Goal: Transaction & Acquisition: Purchase product/service

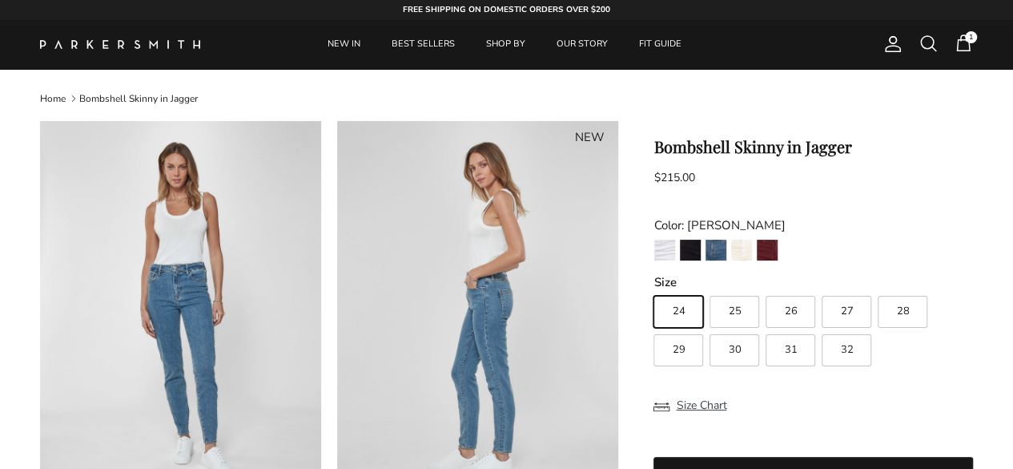
click at [961, 42] on span "1" at bounding box center [963, 43] width 19 height 19
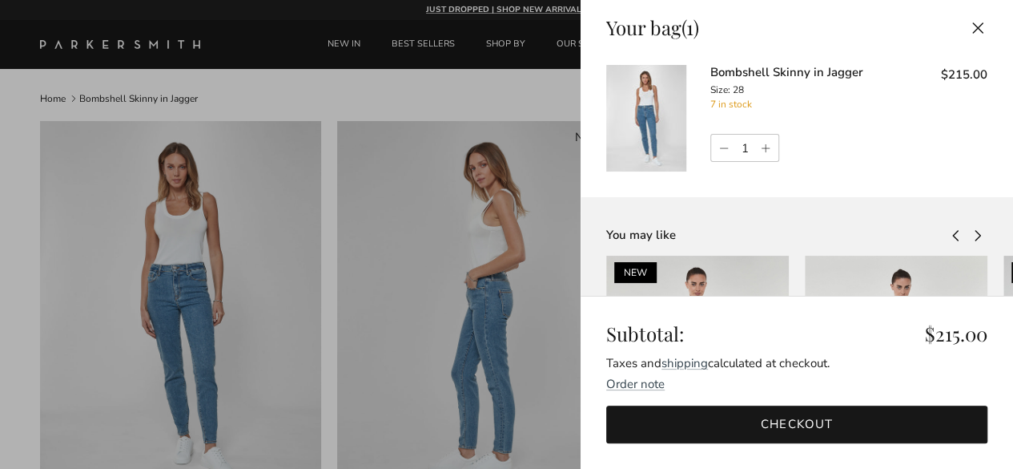
click at [963, 27] on button "Close" at bounding box center [977, 28] width 35 height 36
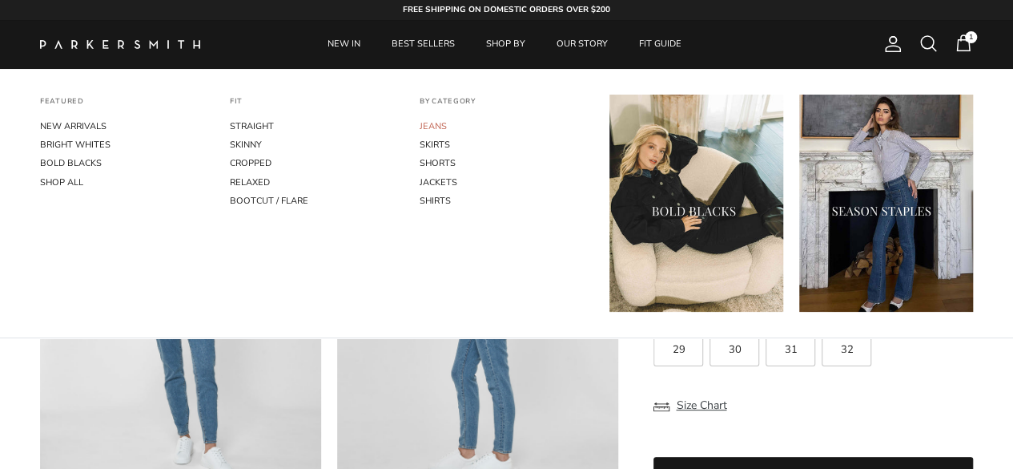
click at [429, 127] on link "JEANS" at bounding box center [507, 126] width 174 height 18
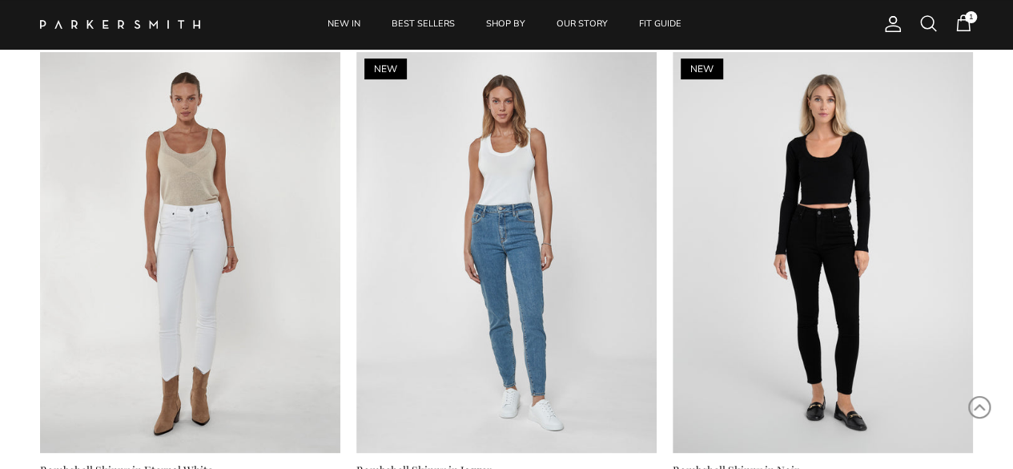
scroll to position [3203, 0]
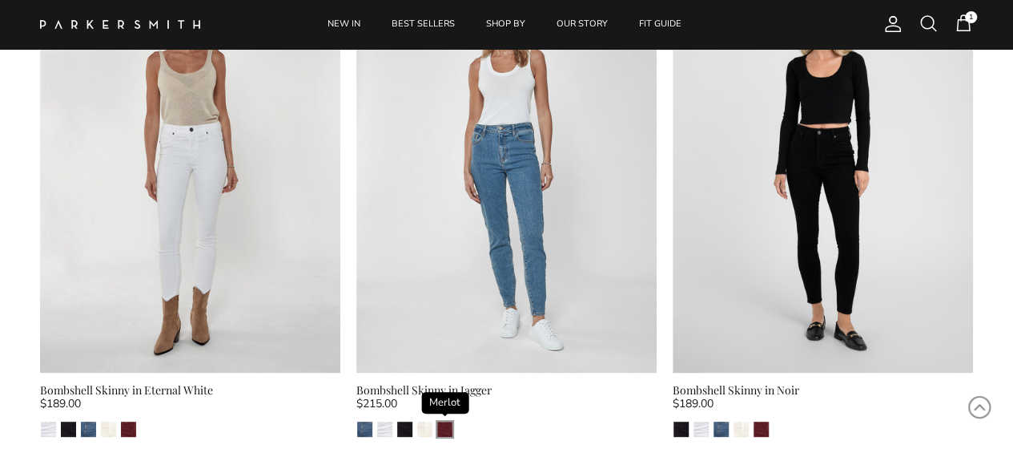
click at [445, 421] on img "Merlot" at bounding box center [444, 428] width 15 height 15
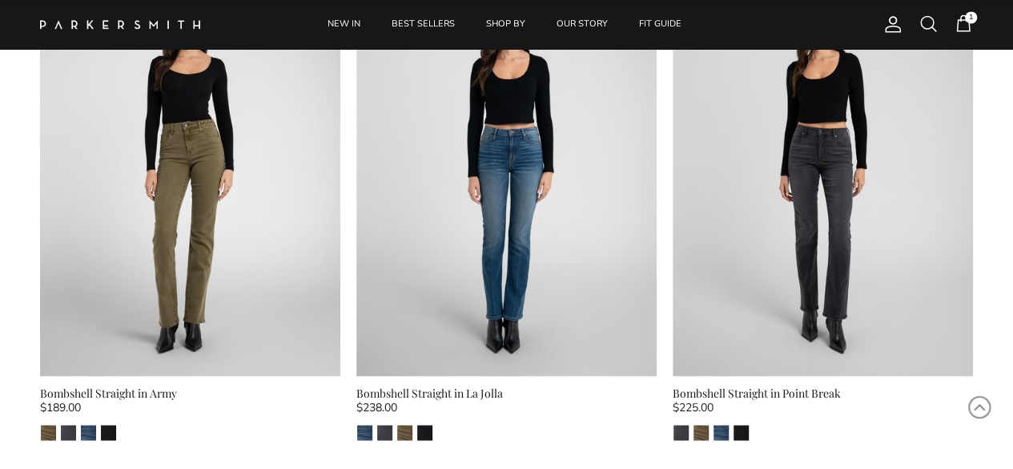
scroll to position [4291, 0]
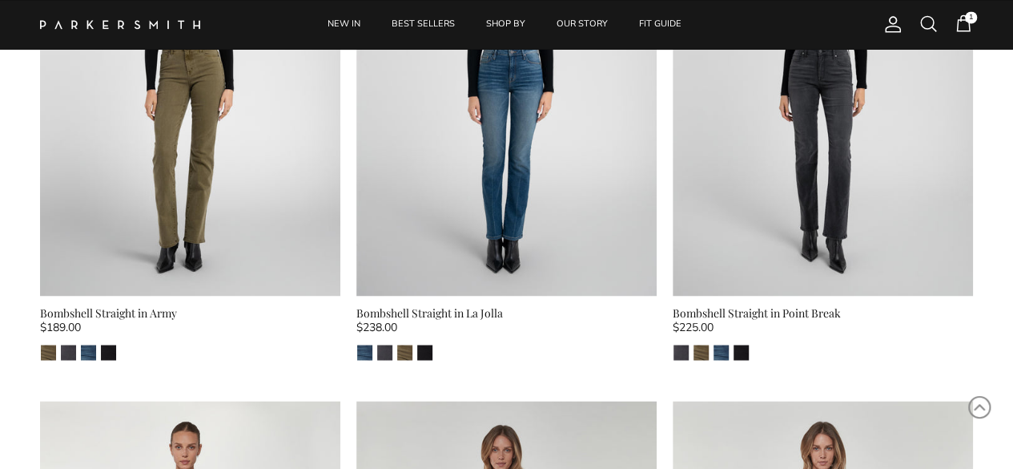
click at [137, 304] on div "Bombshell Straight in Army" at bounding box center [190, 313] width 300 height 18
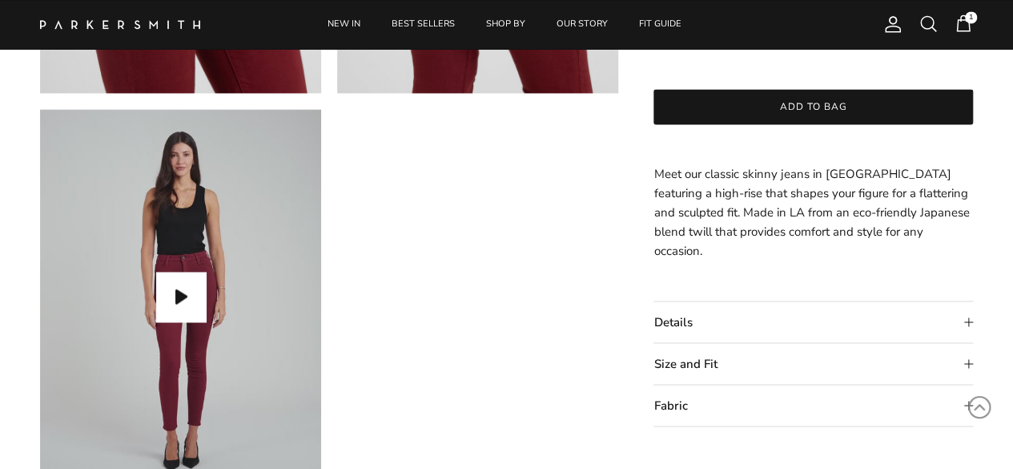
scroll to position [1281, 0]
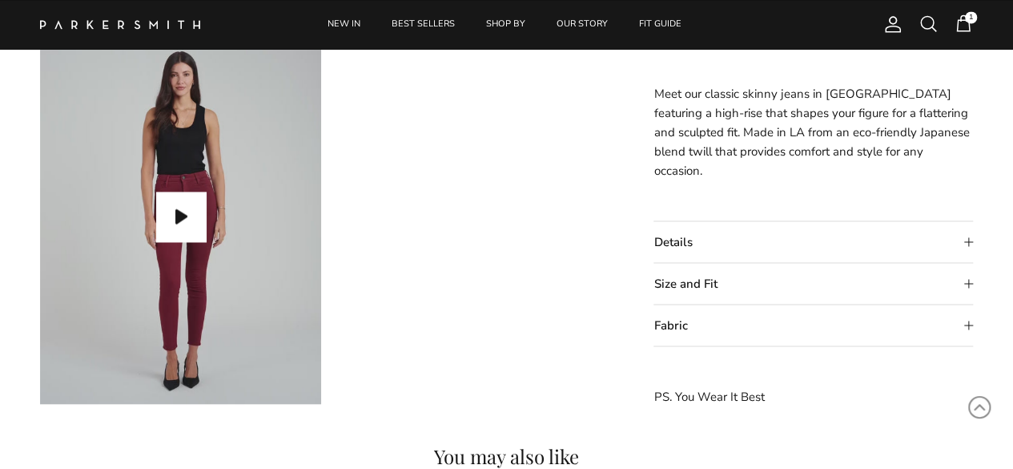
click at [971, 243] on summary "Details" at bounding box center [814, 241] width 320 height 41
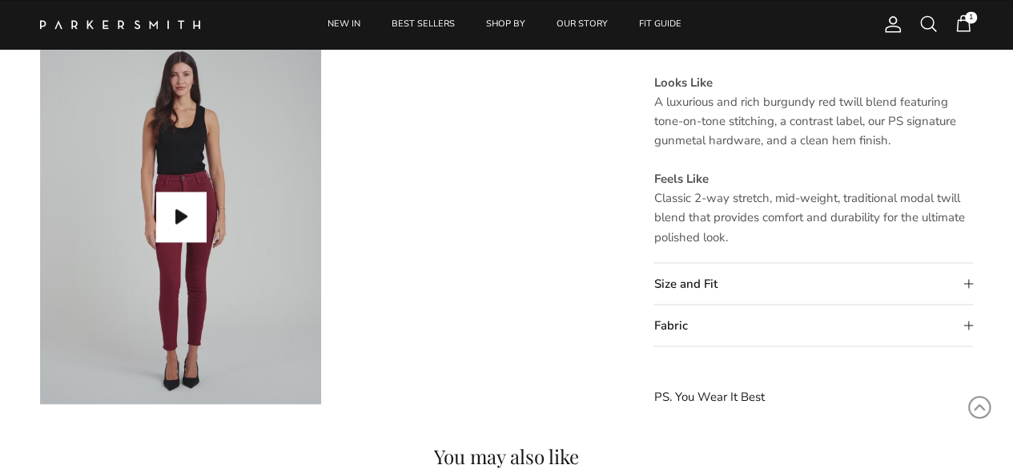
click at [967, 286] on summary "Size and Fit" at bounding box center [814, 283] width 320 height 41
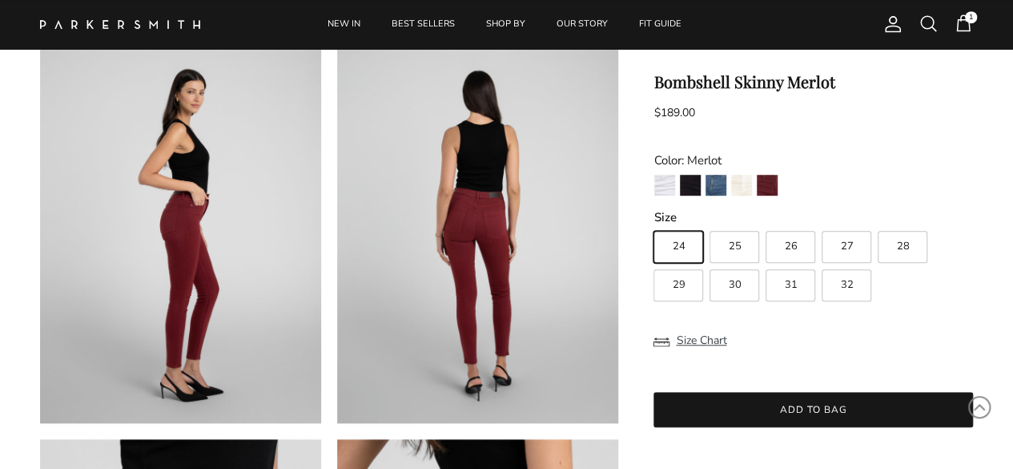
scroll to position [400, 0]
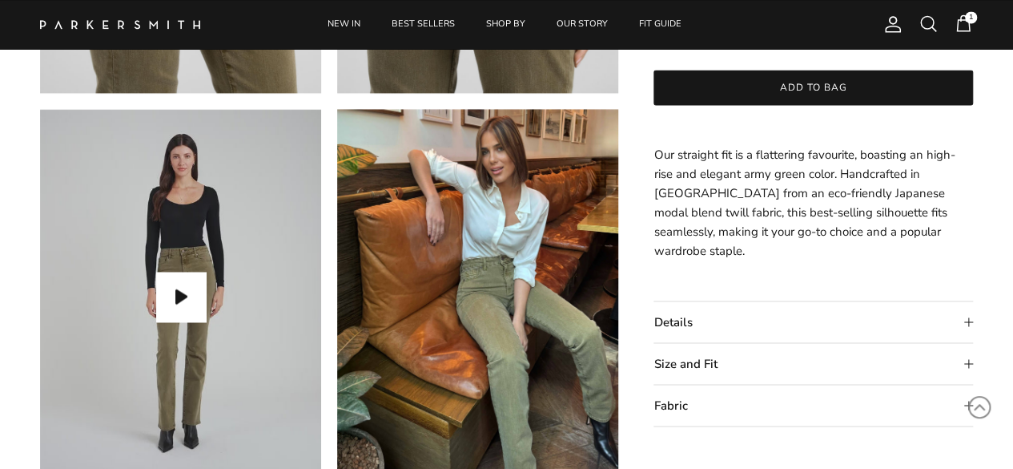
scroll to position [1281, 0]
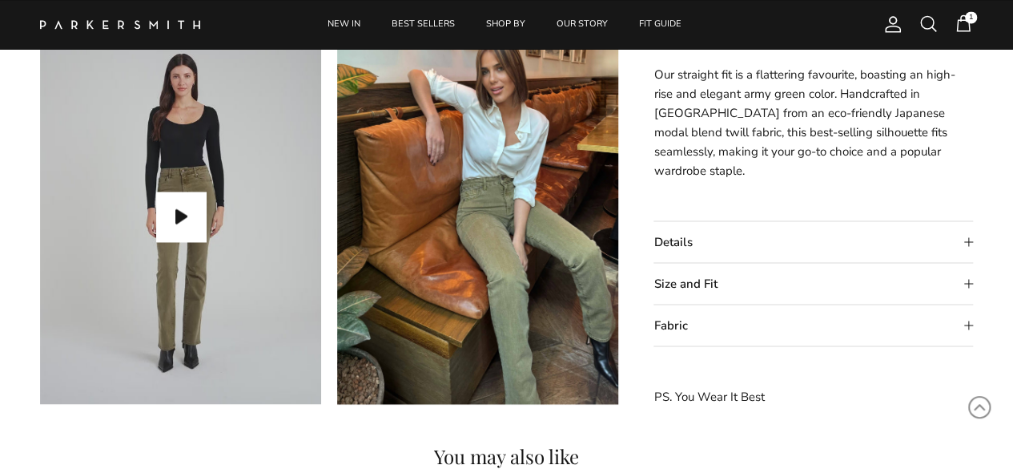
click at [970, 283] on summary "Size and Fit" at bounding box center [814, 283] width 320 height 41
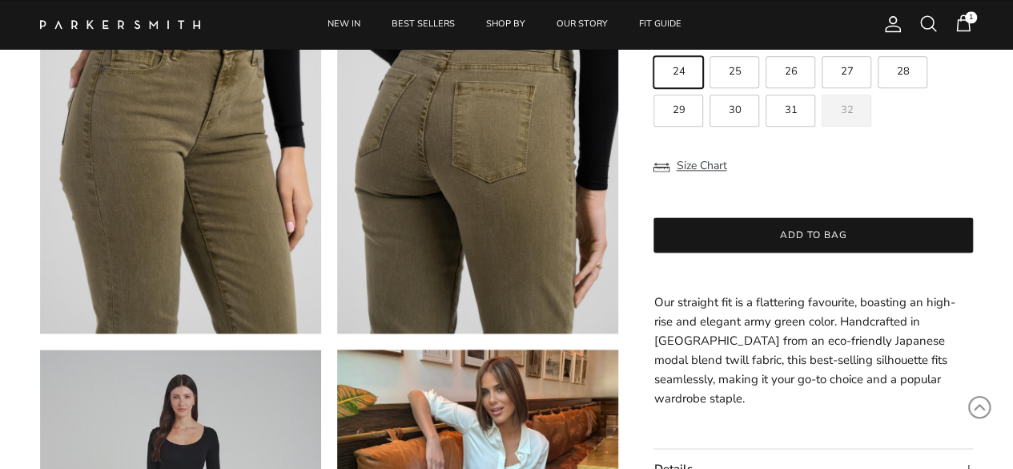
scroll to position [881, 0]
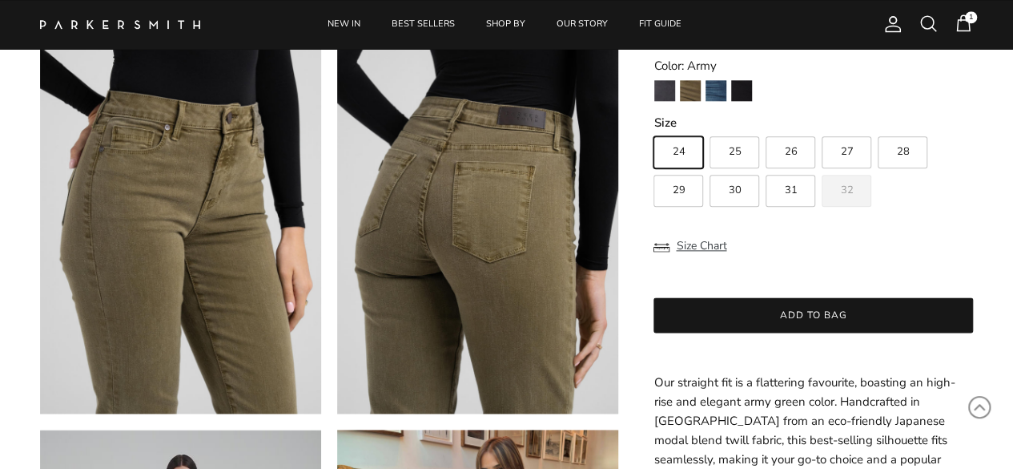
click at [902, 158] on span "28" at bounding box center [902, 152] width 13 height 10
click at [654, 130] on input "28" at bounding box center [653, 129] width 1 height 1
radio input "true"
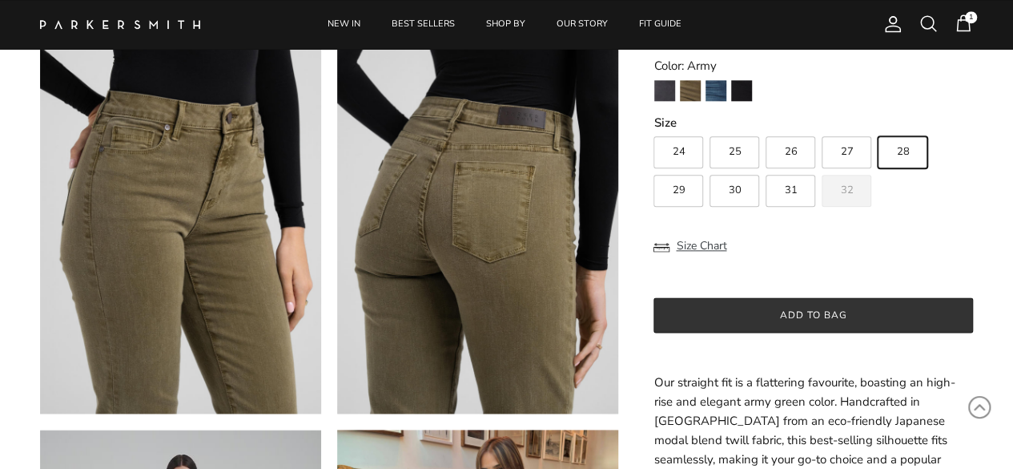
click at [792, 332] on button "Add to bag" at bounding box center [814, 314] width 320 height 35
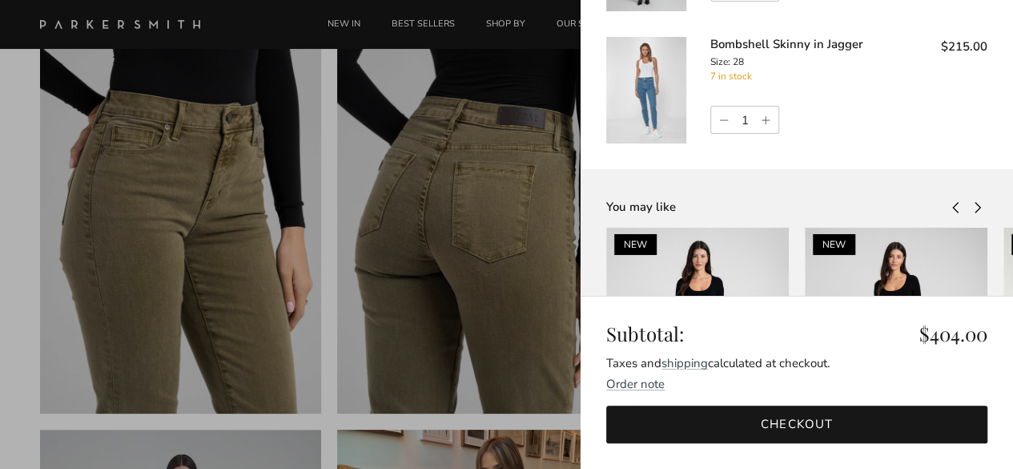
scroll to position [80, 0]
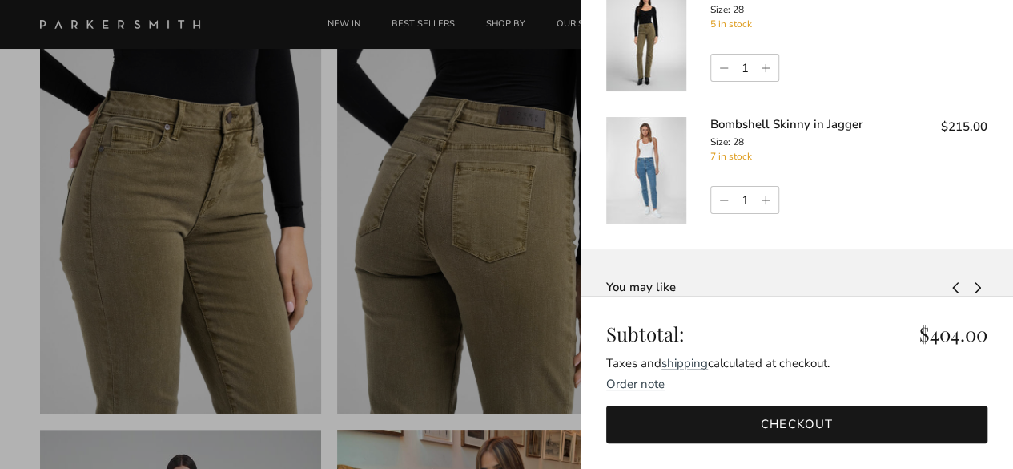
click at [723, 199] on link "Decrease quantity" at bounding box center [722, 200] width 22 height 27
type input "0"
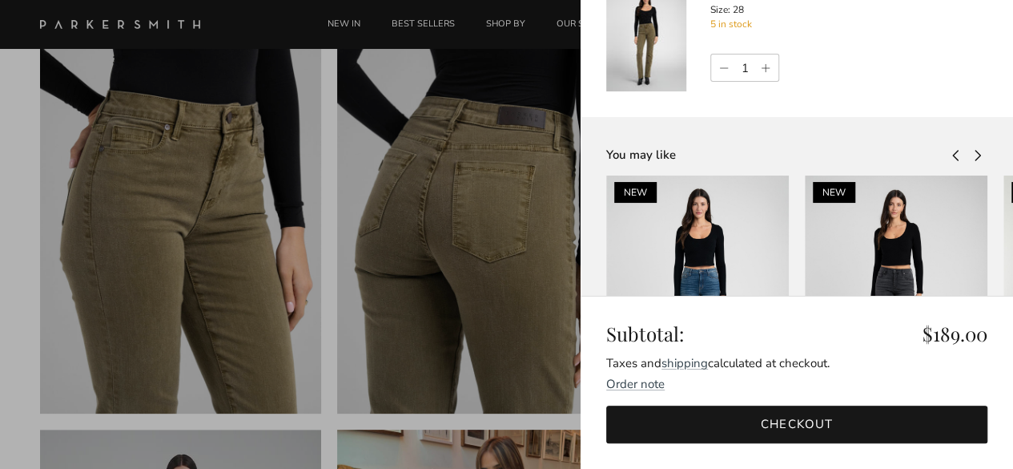
scroll to position [0, 0]
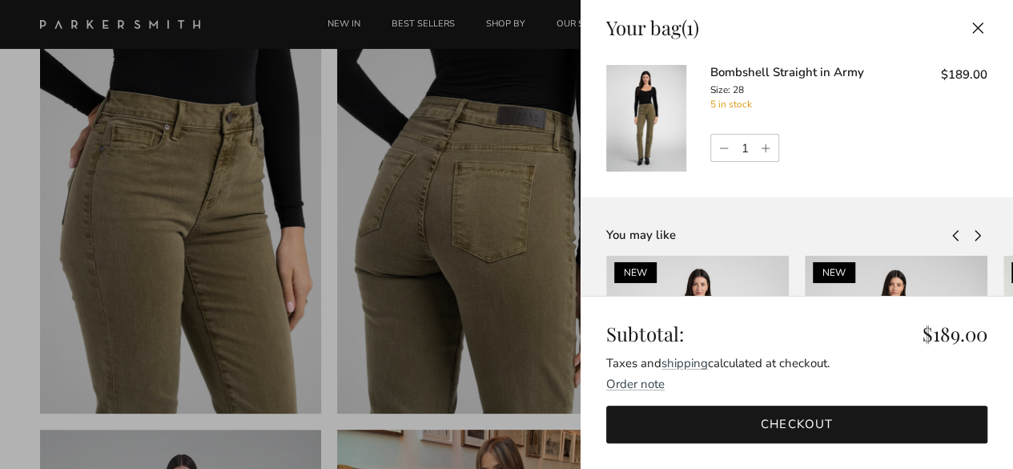
click at [654, 123] on img at bounding box center [646, 118] width 80 height 107
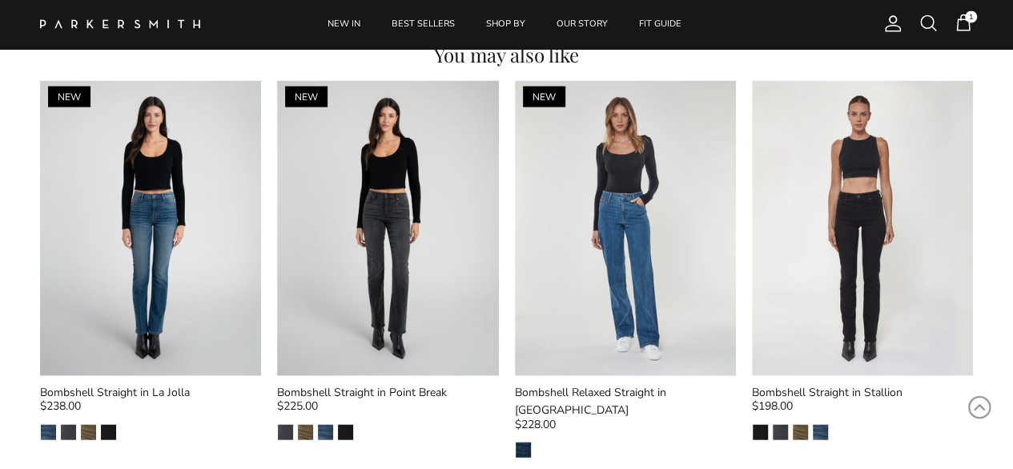
scroll to position [1762, 0]
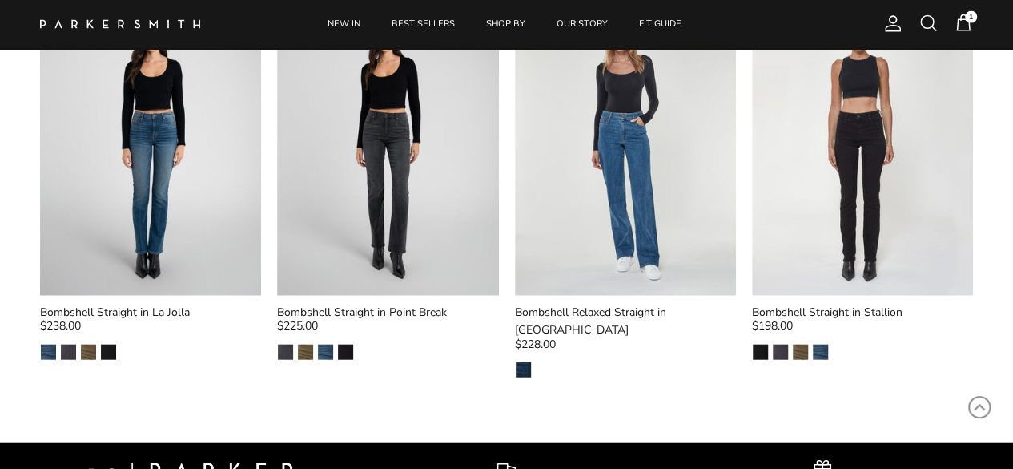
click at [408, 308] on div "Bombshell Straight in Point Break" at bounding box center [387, 313] width 221 height 18
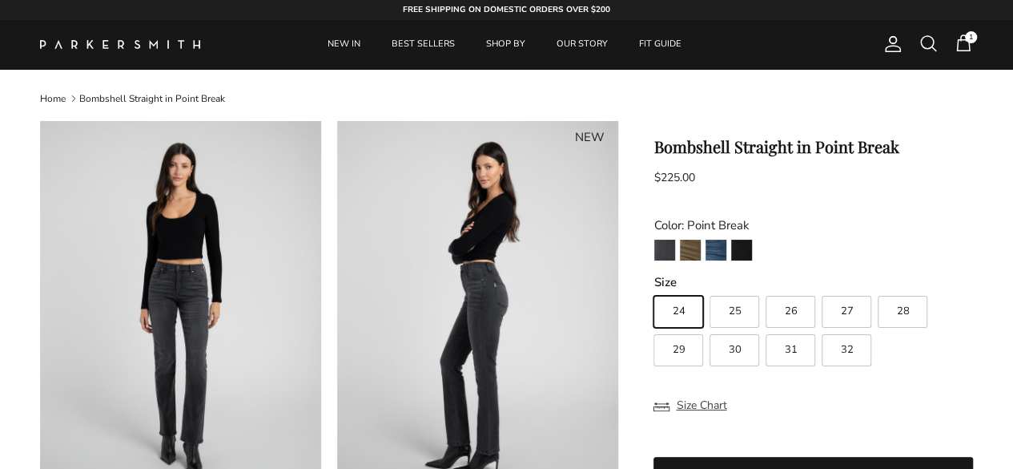
scroll to position [80, 0]
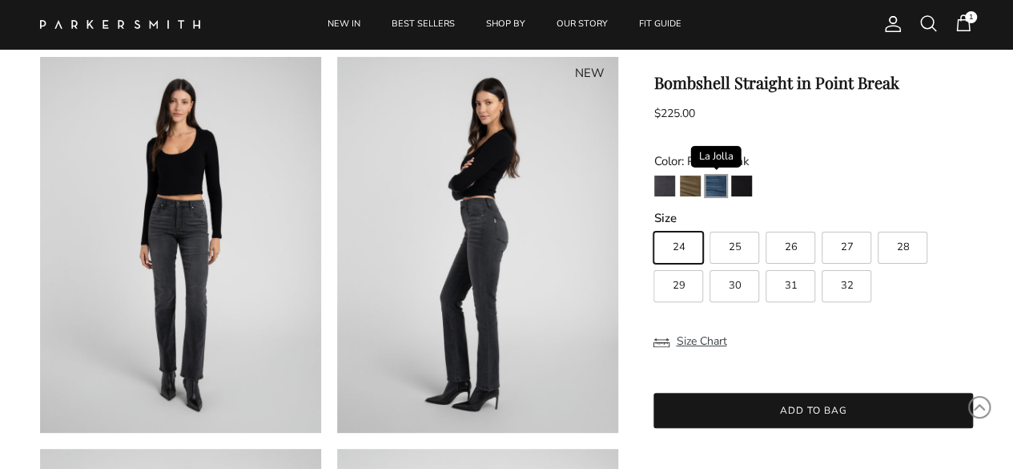
click at [726, 187] on img "La Jolla" at bounding box center [716, 185] width 21 height 21
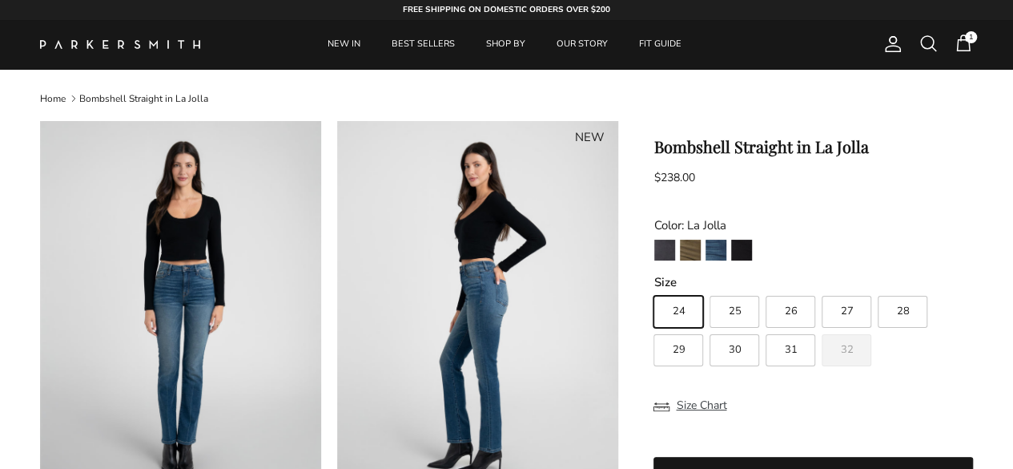
scroll to position [80, 0]
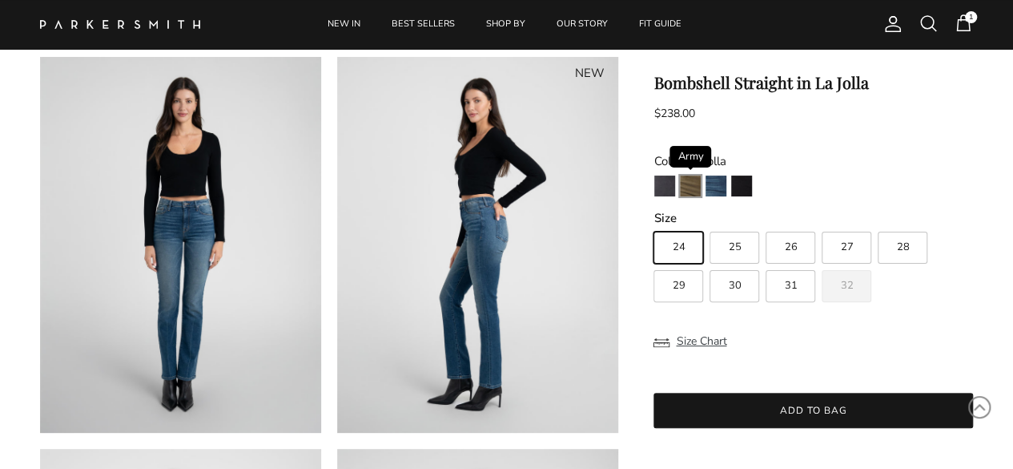
click at [691, 187] on img "Army" at bounding box center [690, 185] width 21 height 21
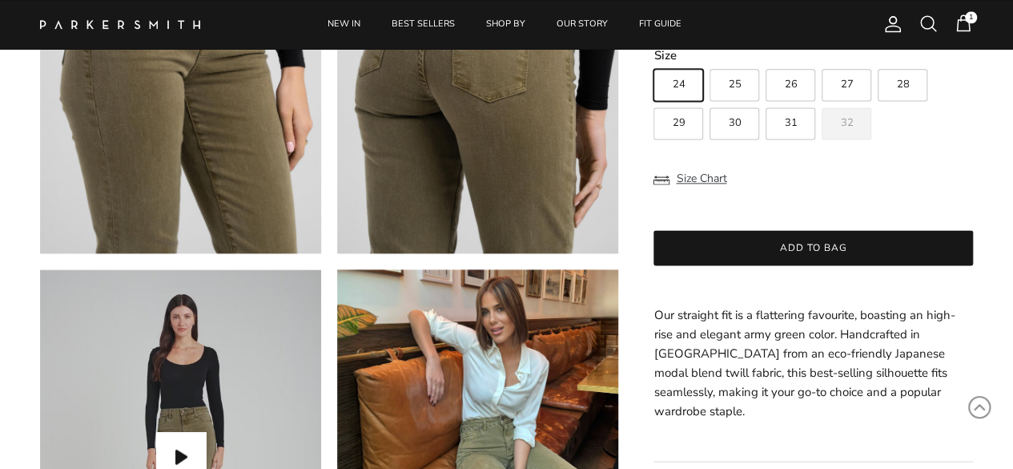
scroll to position [1281, 0]
